Goal: Find specific page/section

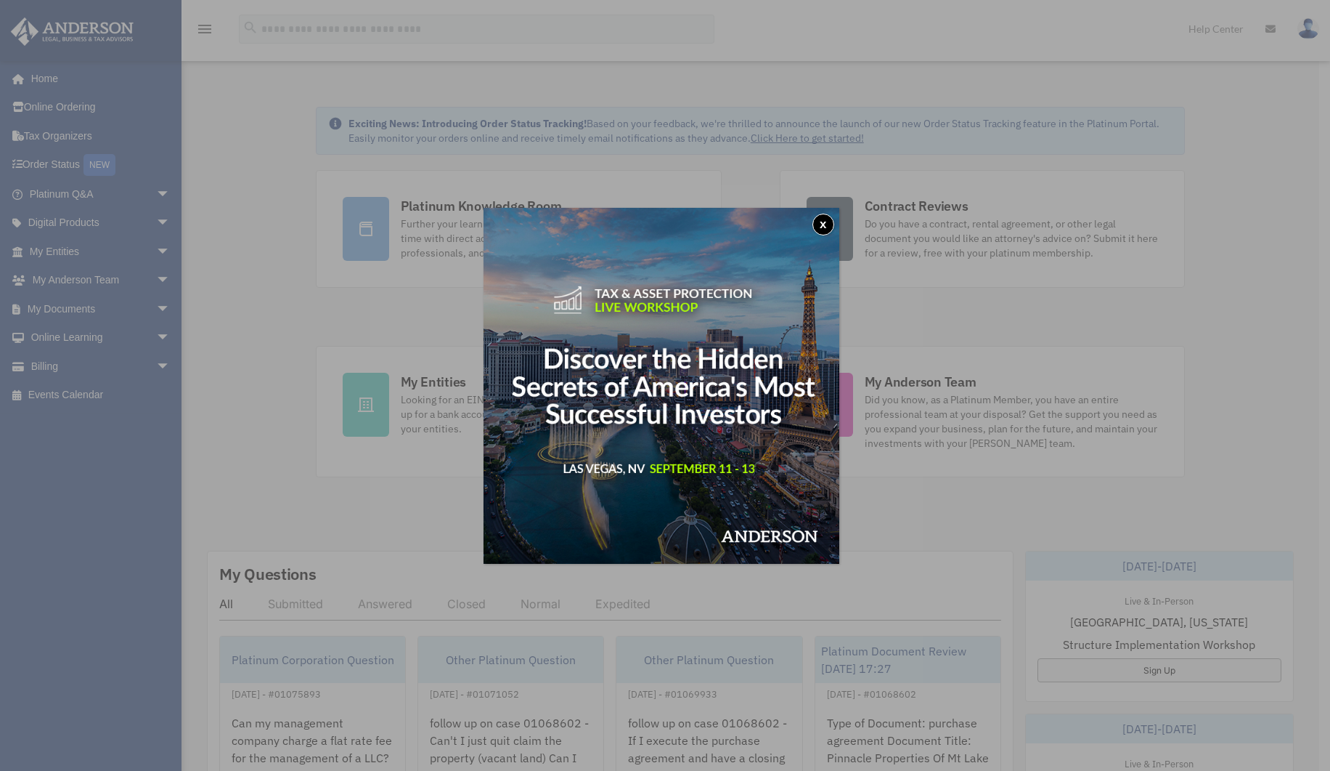
click at [821, 222] on button "x" at bounding box center [824, 225] width 22 height 22
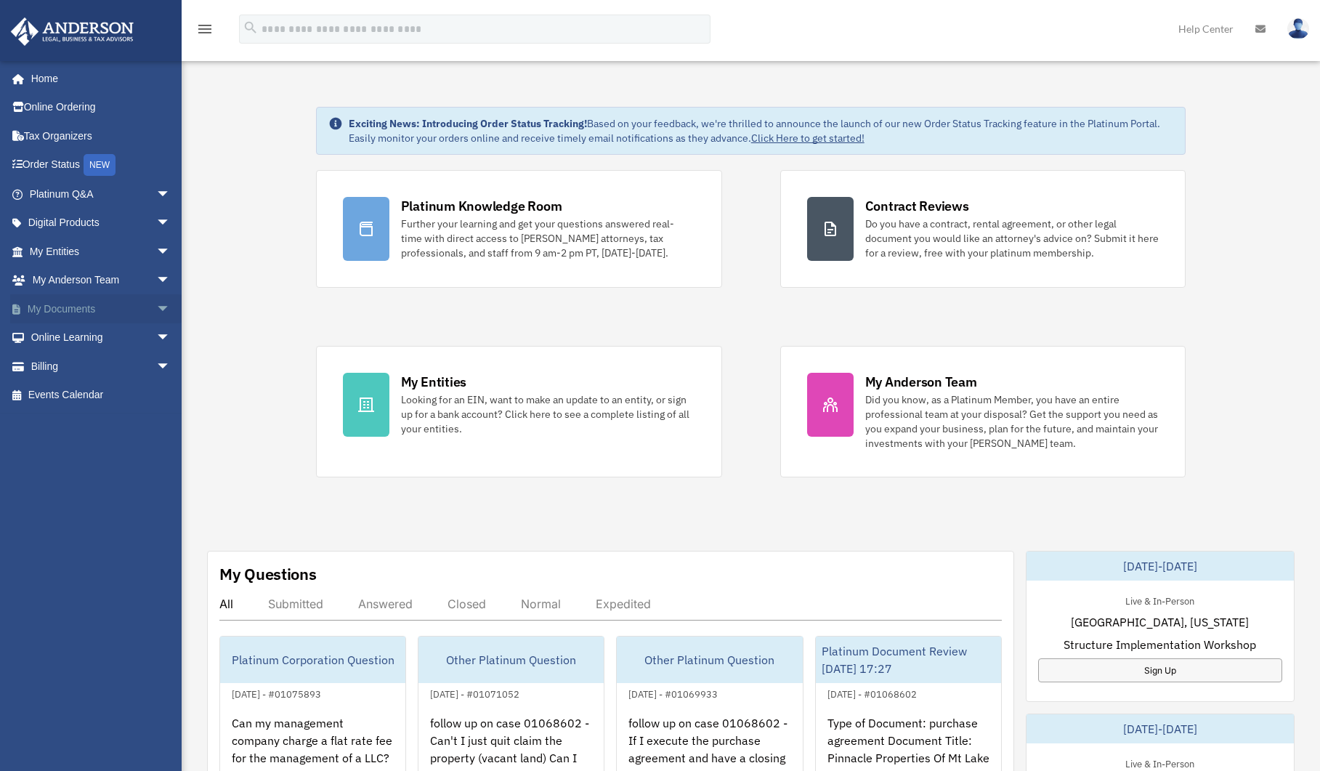
drag, startPoint x: 59, startPoint y: 313, endPoint x: 76, endPoint y: 312, distance: 17.4
click at [59, 312] on link "My Documents arrow_drop_down" at bounding box center [101, 308] width 182 height 29
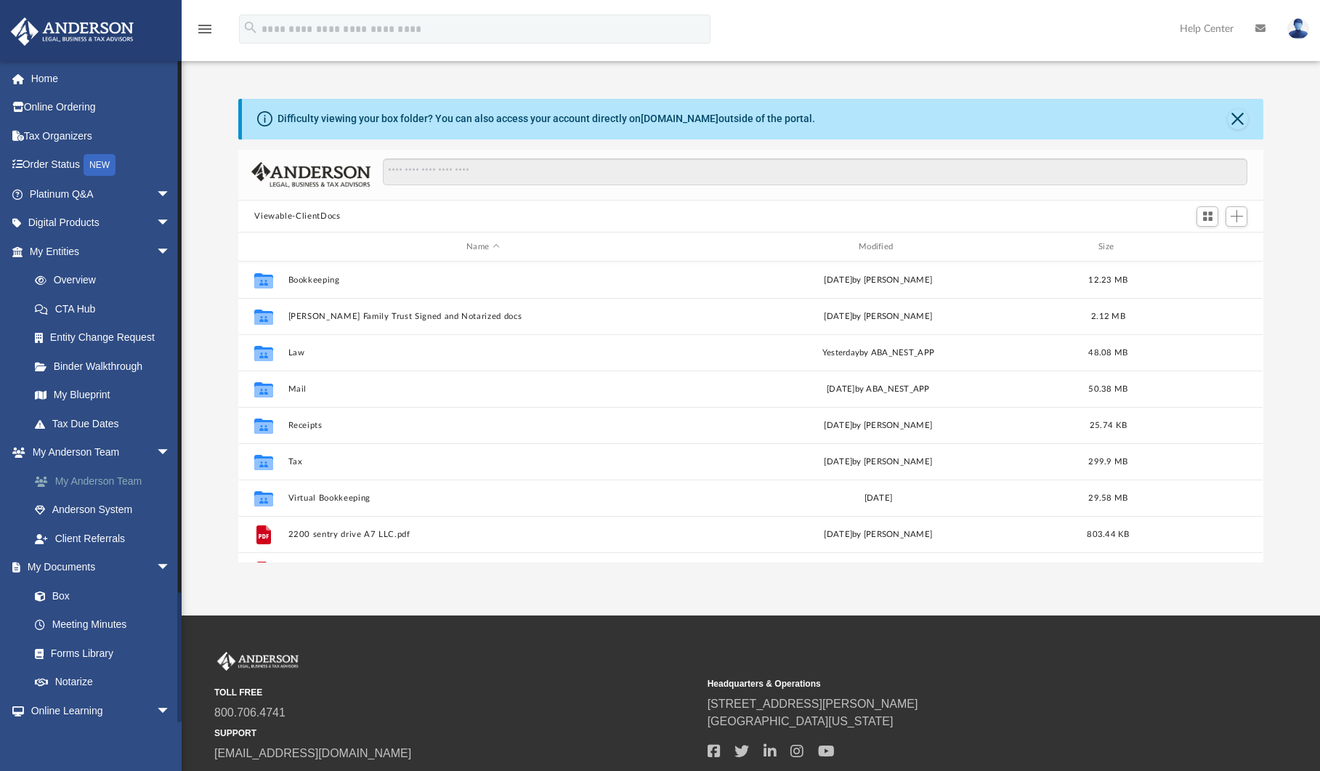
scroll to position [320, 1014]
click at [88, 595] on link "Box" at bounding box center [106, 595] width 172 height 29
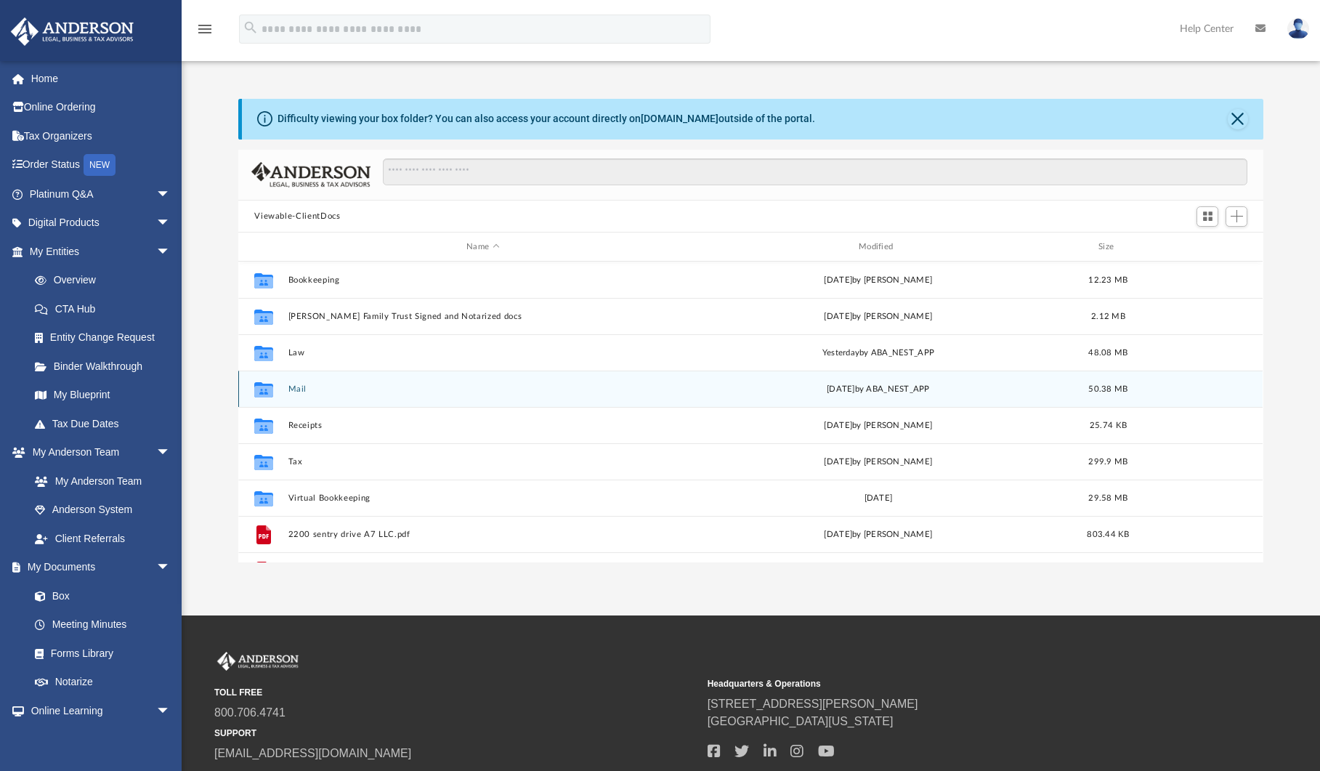
click at [372, 391] on button "Mail" at bounding box center [482, 388] width 389 height 9
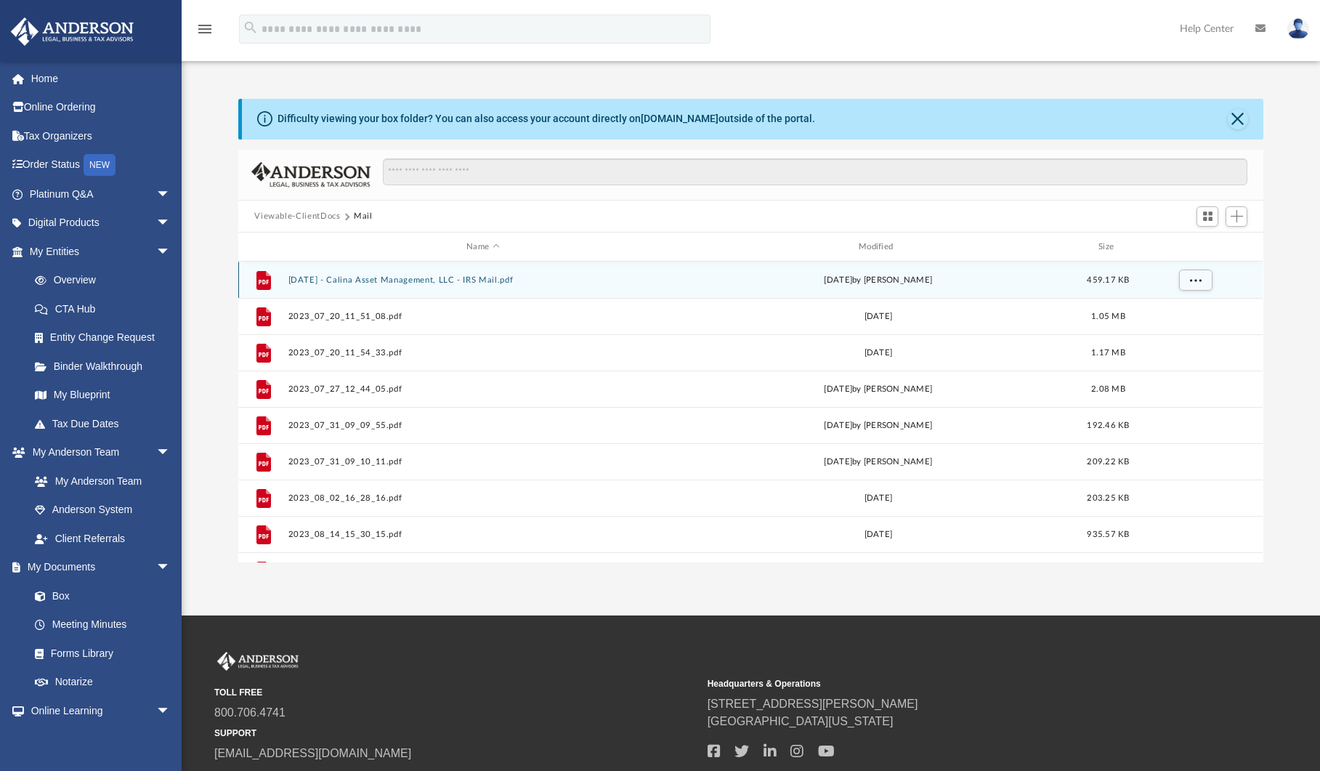
click at [428, 282] on button "2023.08.23 - Calina Asset Management, LLC - IRS Mail.pdf" at bounding box center [482, 279] width 389 height 9
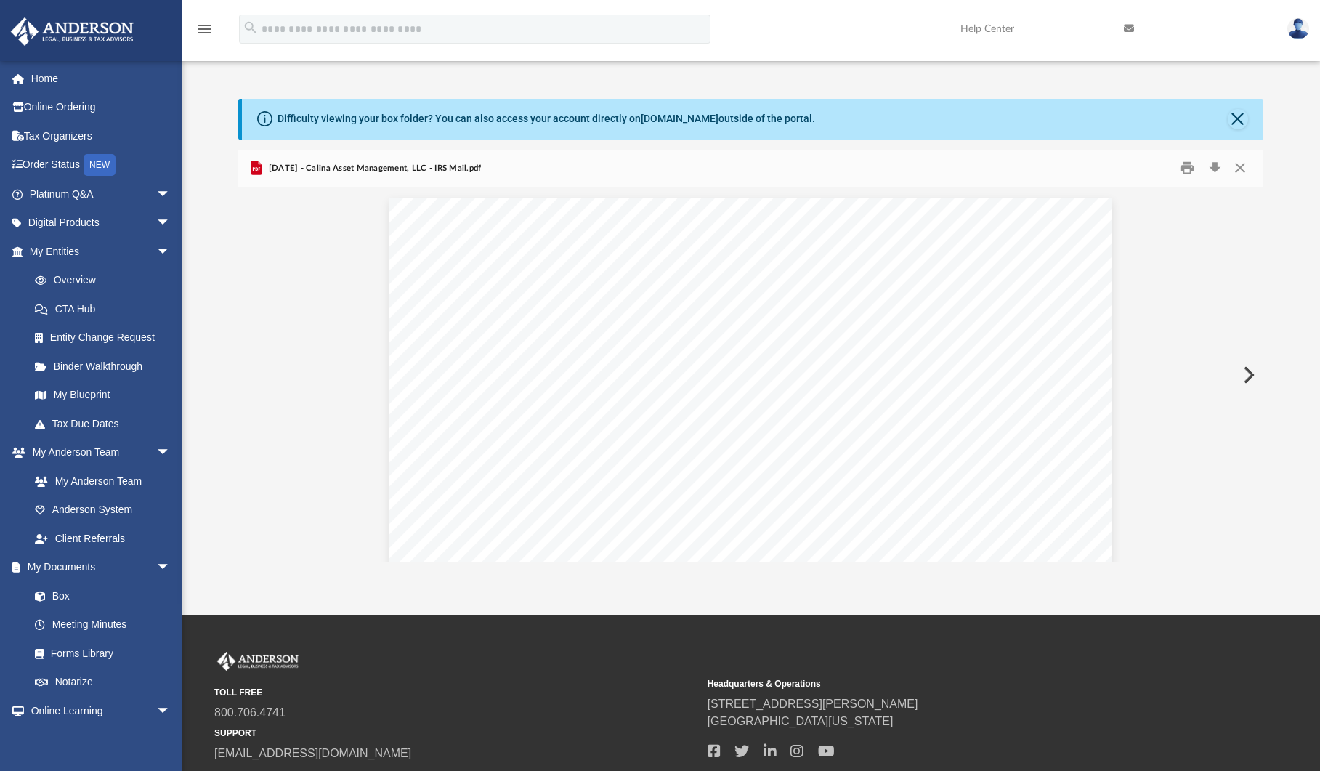
scroll to position [977, 0]
click at [1245, 167] on button "Close" at bounding box center [1240, 168] width 26 height 23
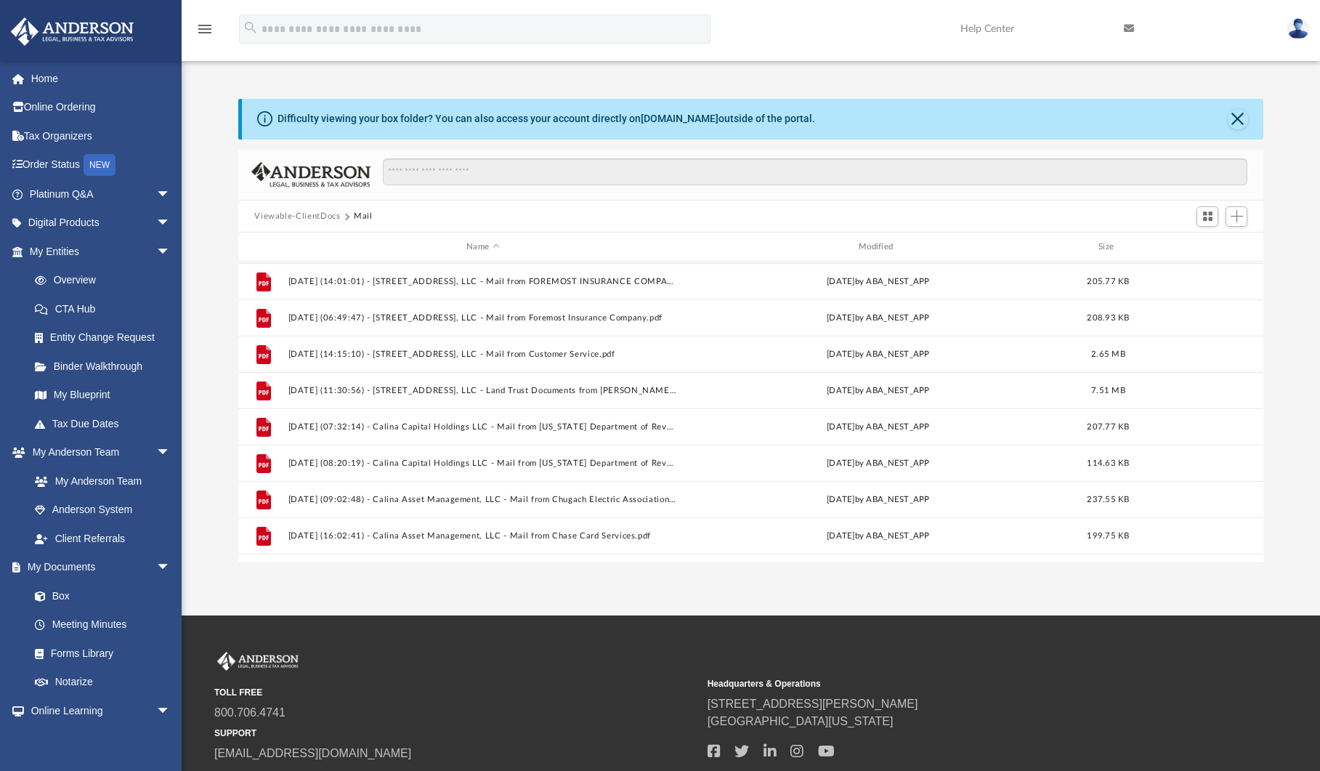
scroll to position [1261, 0]
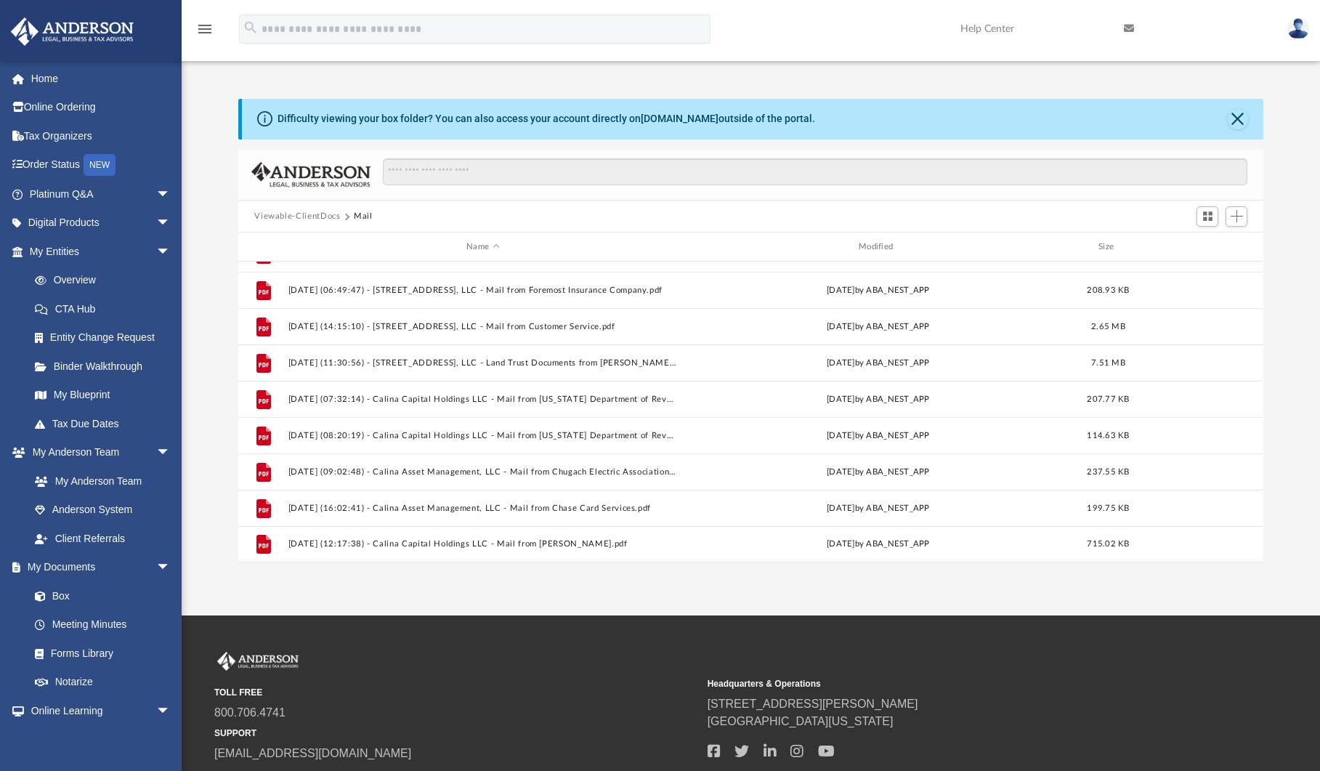
click at [299, 221] on button "Viewable-ClientDocs" at bounding box center [297, 216] width 86 height 13
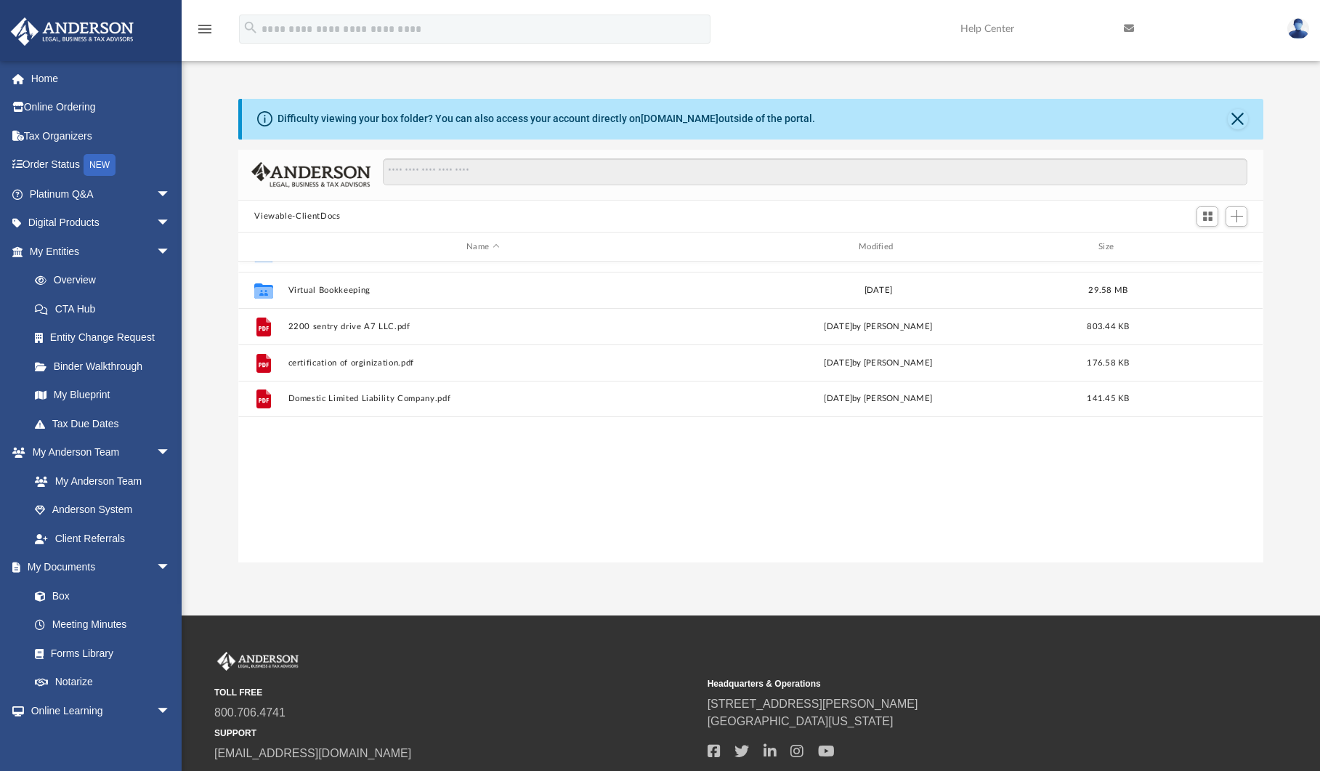
scroll to position [0, 0]
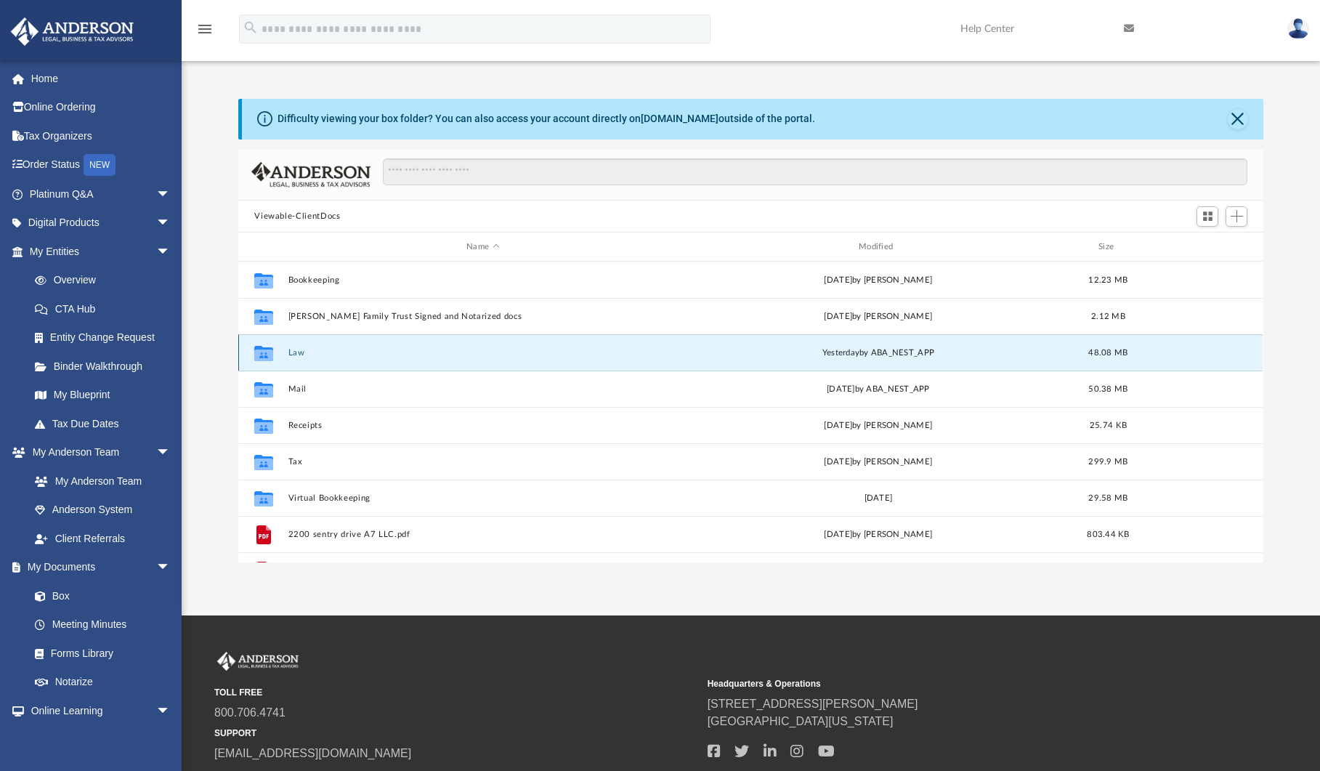
click at [335, 351] on button "Law" at bounding box center [482, 352] width 389 height 9
click at [368, 352] on button "AKAYE 1, LLC" at bounding box center [482, 352] width 389 height 9
